Goal: Information Seeking & Learning: Check status

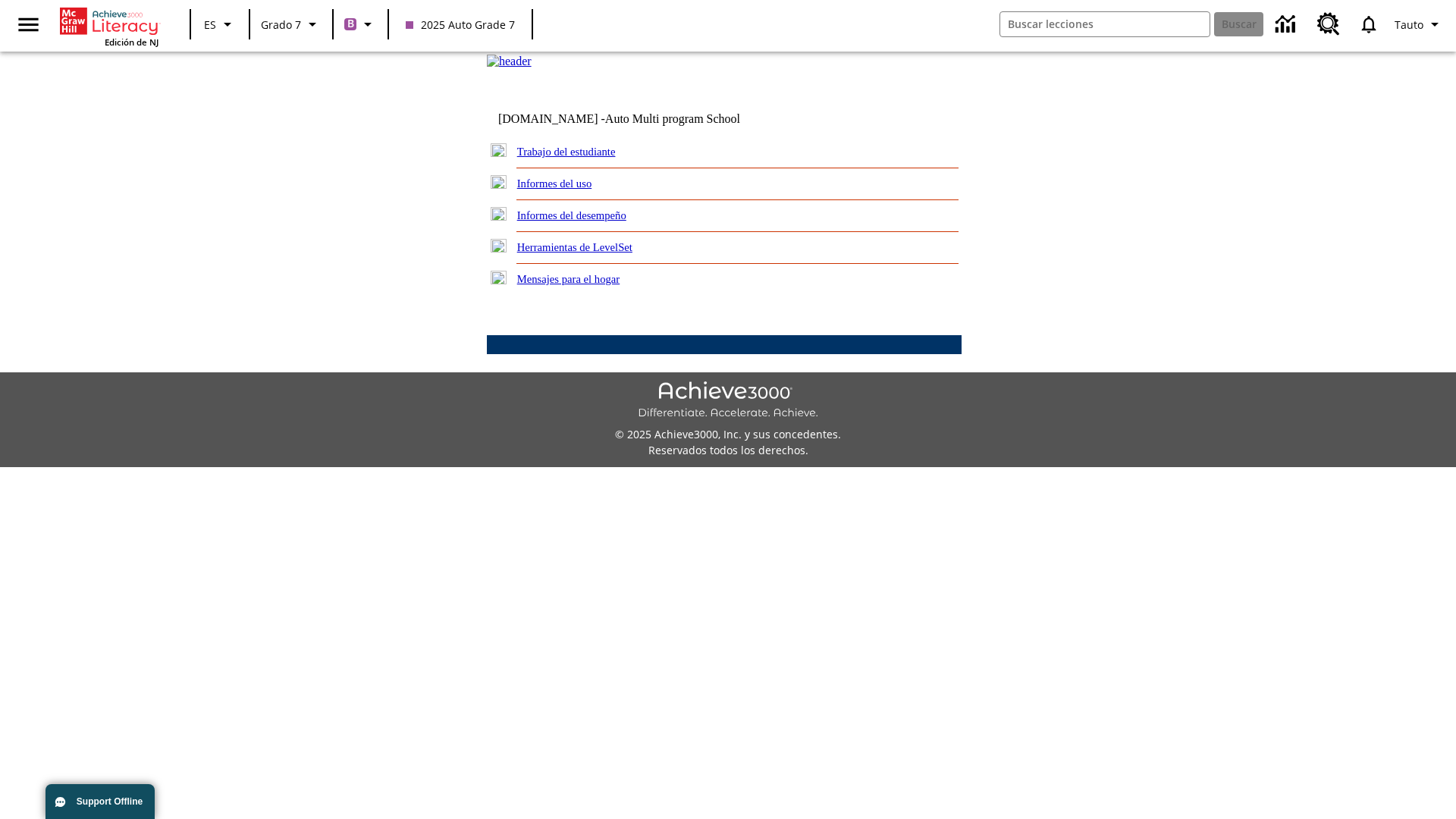
click at [592, 221] on link "Informes del desempeño" at bounding box center [572, 216] width 109 height 12
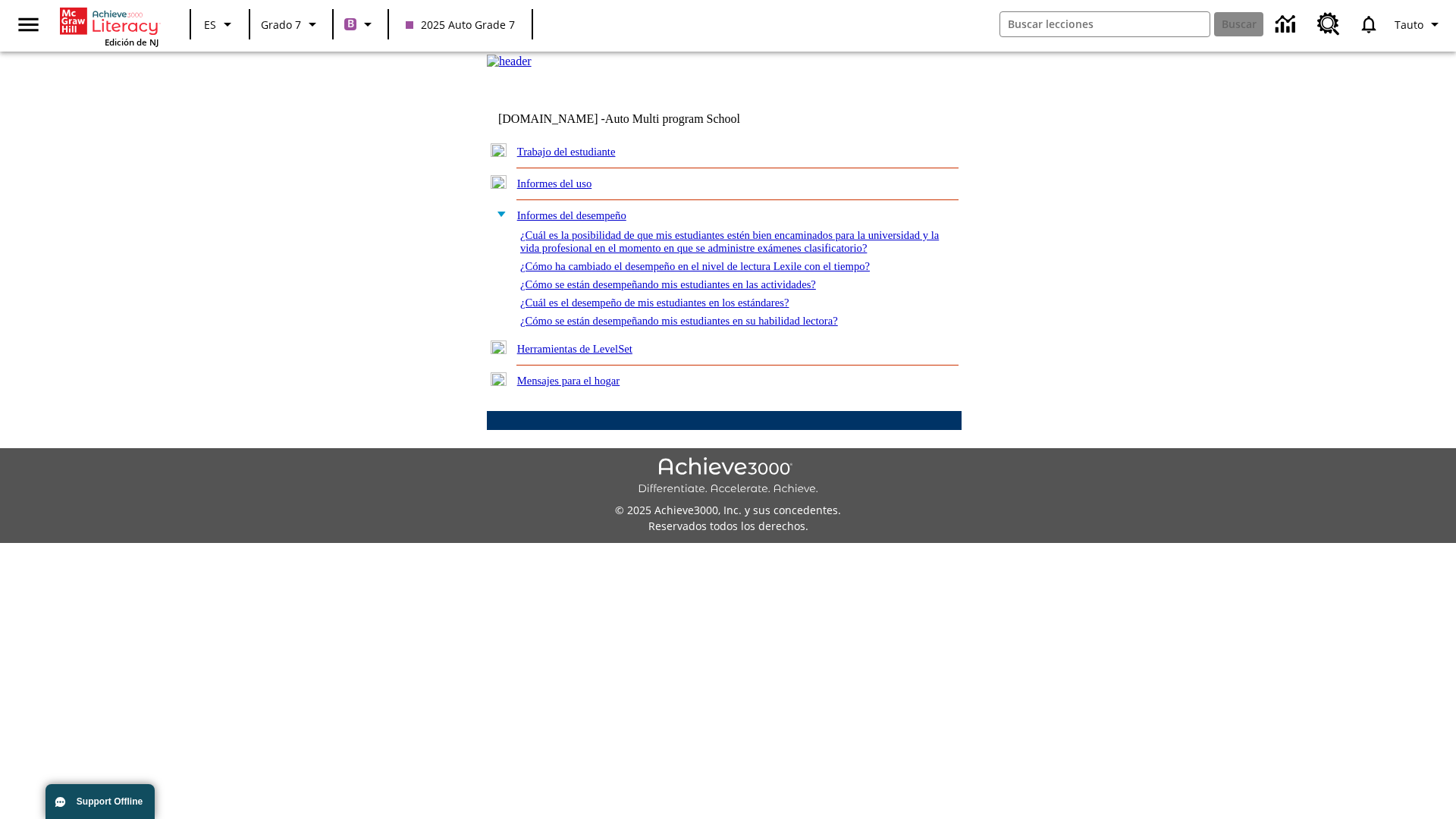
click at [706, 327] on link "¿Cómo se están desempeñando mis estudiantes en su habilidad lectora?" at bounding box center [680, 321] width 318 height 12
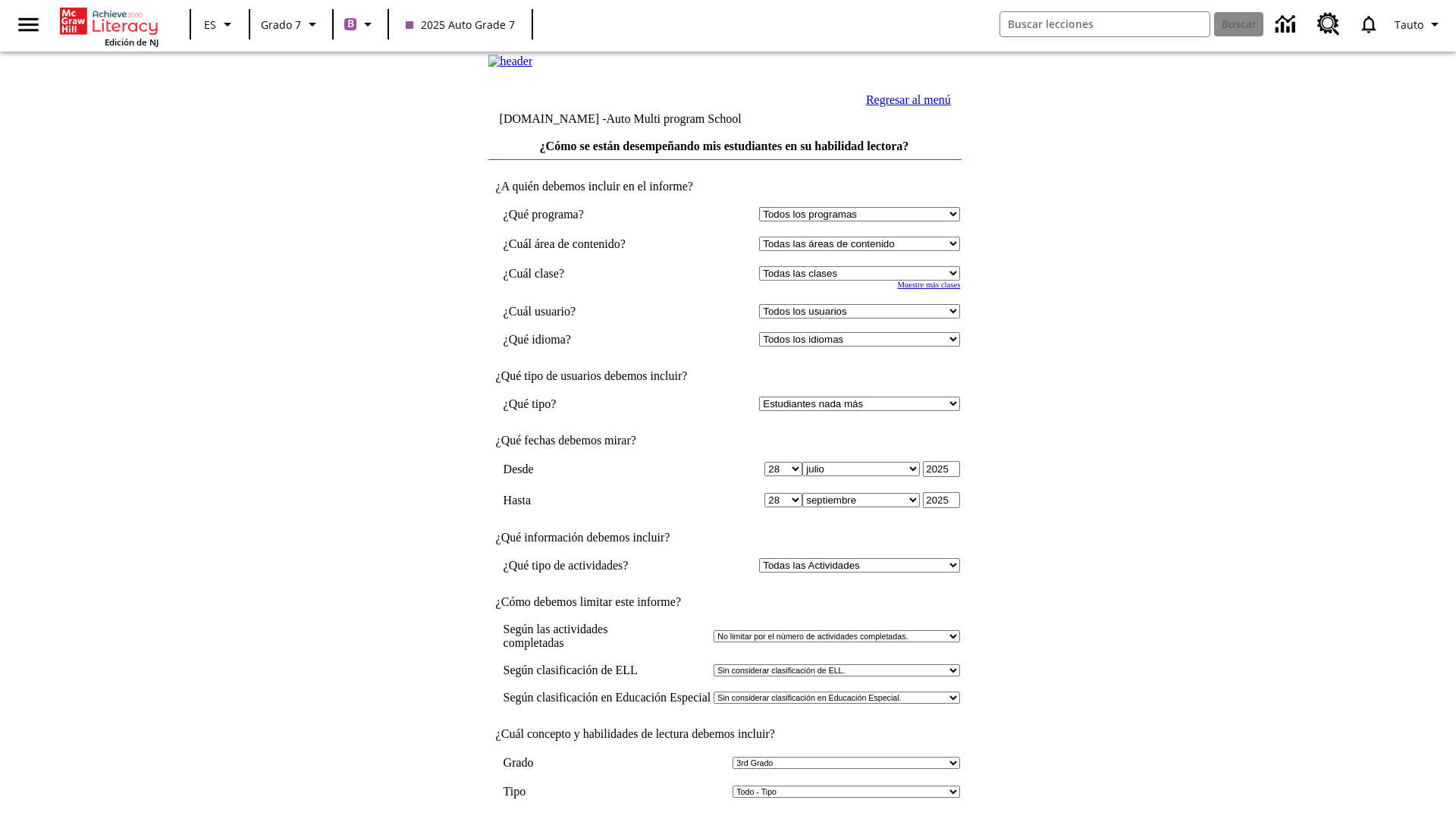
select select "3"
click at [725, 818] on input "Ver Informe" at bounding box center [725, 835] width 70 height 16
select select "2349292"
